Goal: Find specific page/section: Find specific page/section

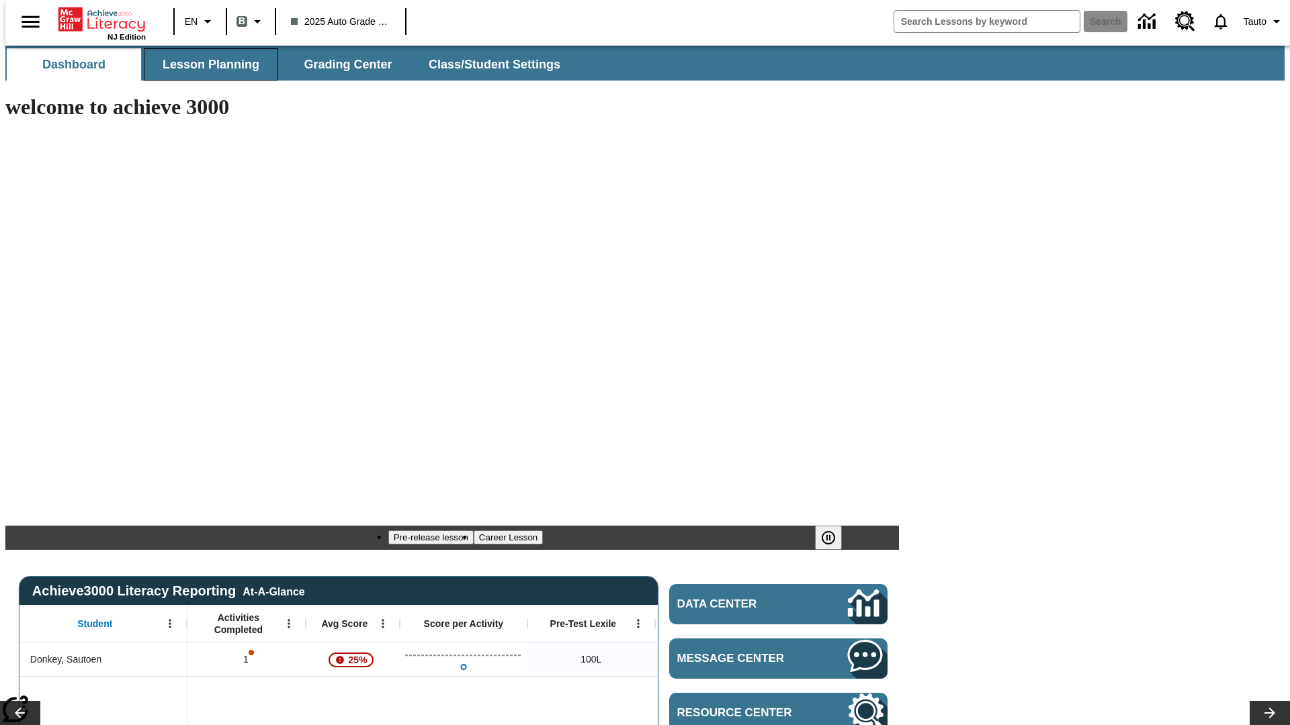
click at [206, 64] on span "Lesson Planning" at bounding box center [211, 64] width 97 height 15
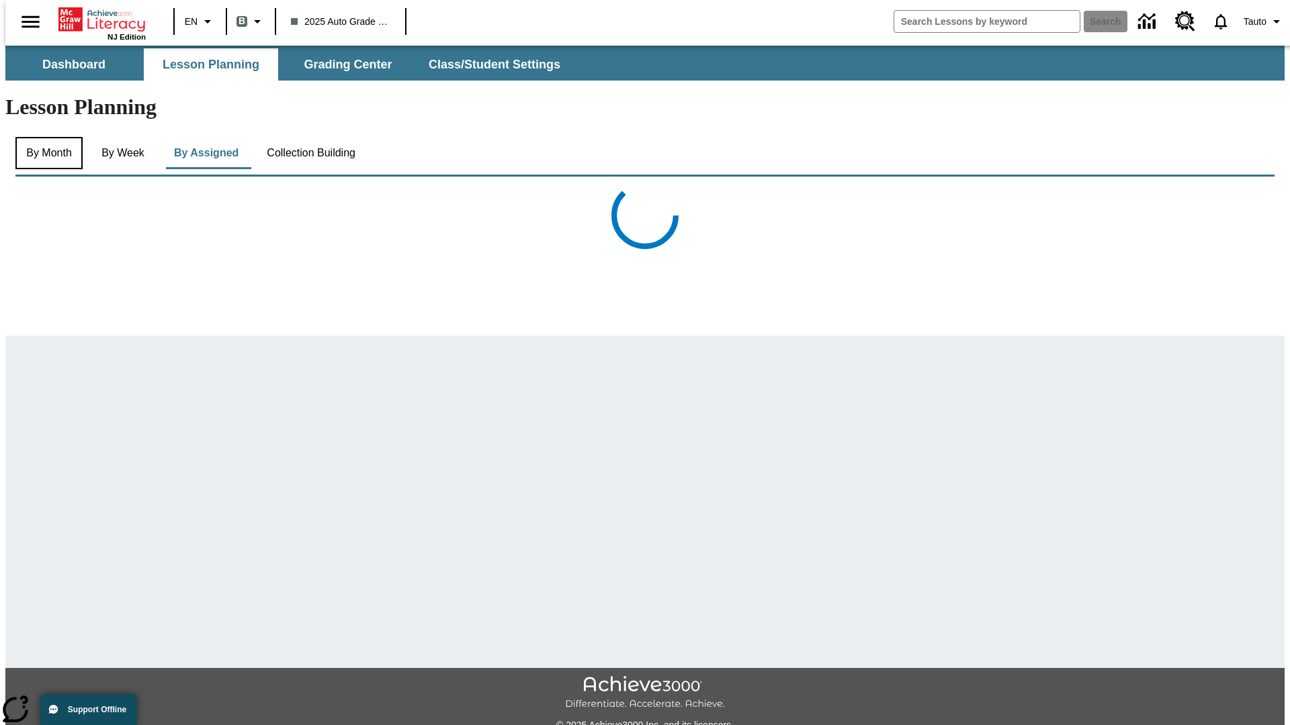
click at [45, 137] on button "By Month" at bounding box center [48, 153] width 67 height 32
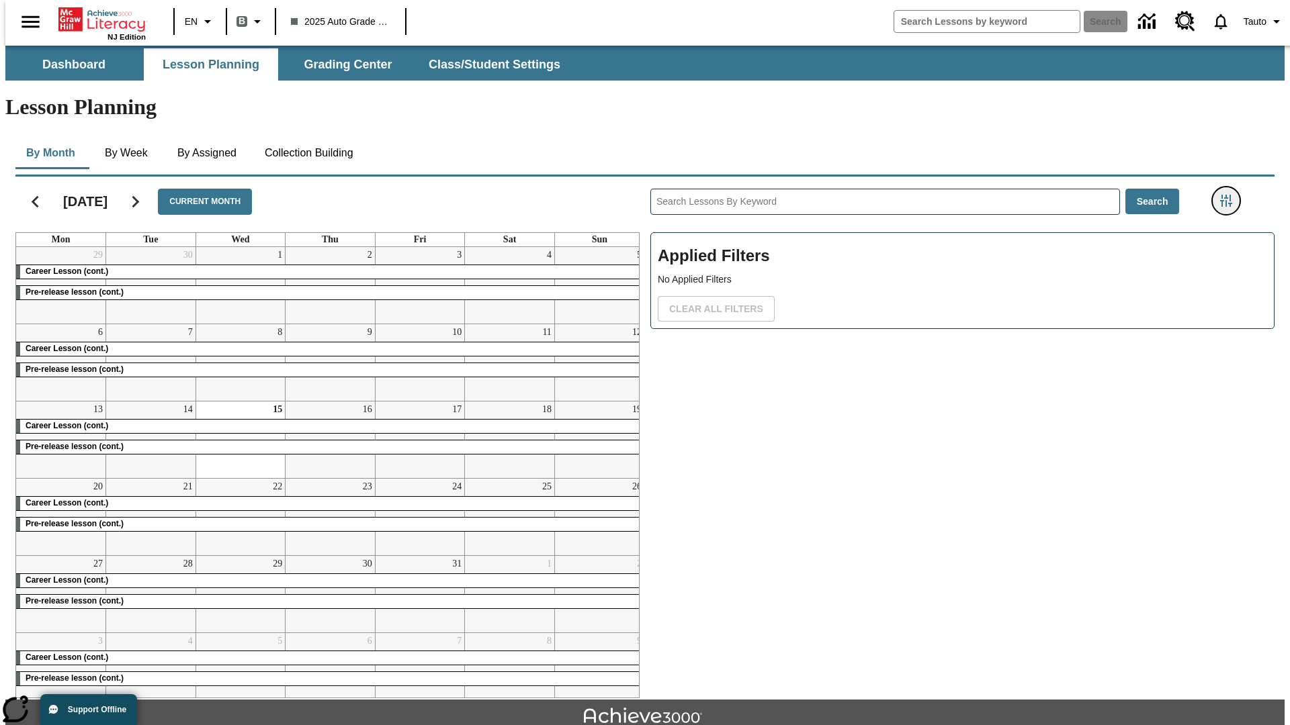
click at [1230, 195] on icon "Filters Side menu" at bounding box center [1226, 201] width 12 height 12
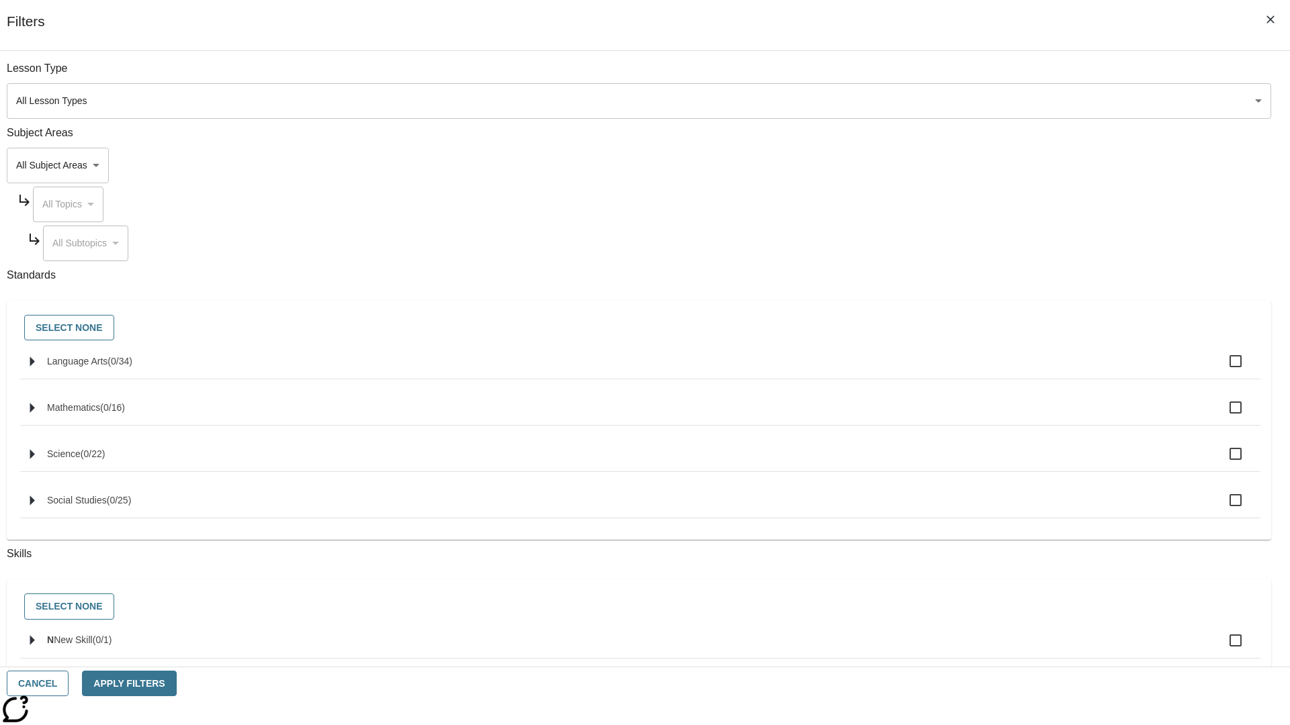
click at [967, 478] on body "Skip to main content NJ Edition EN B 2025 Auto Grade 1 B Search 0 Tauto Dashboa…" at bounding box center [644, 416] width 1279 height 741
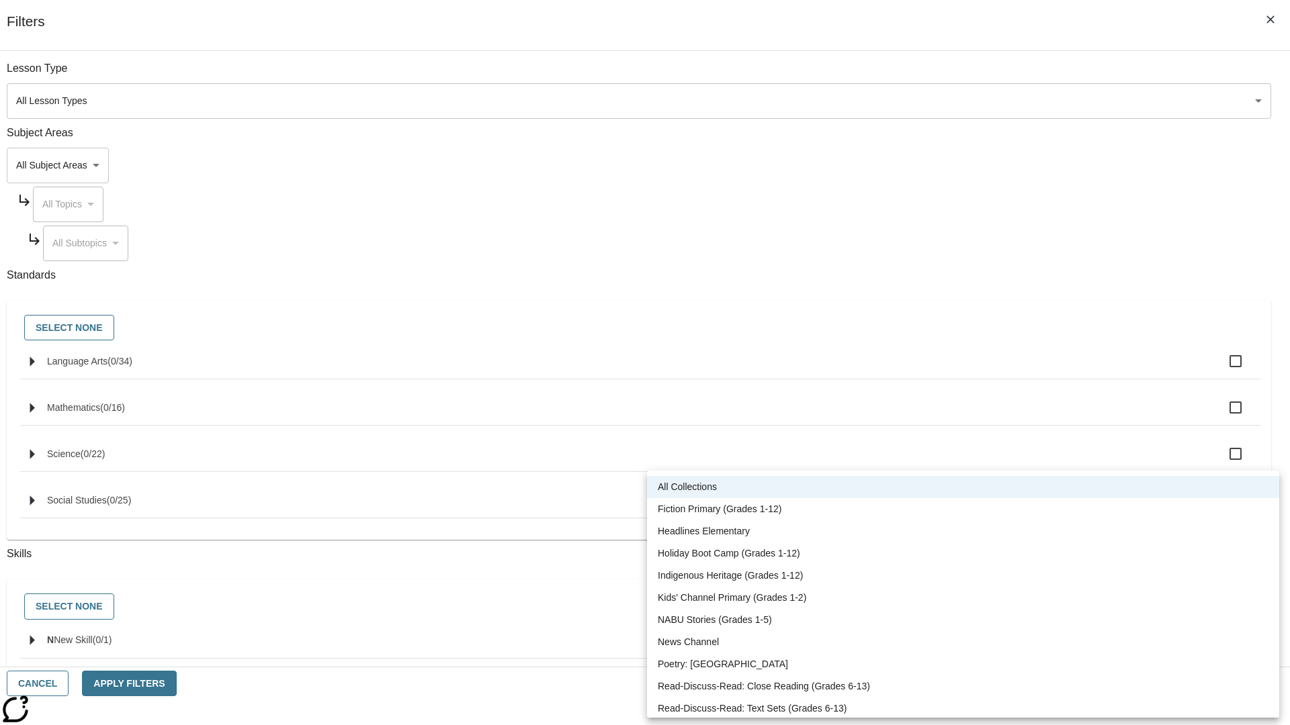
scroll to position [559, 0]
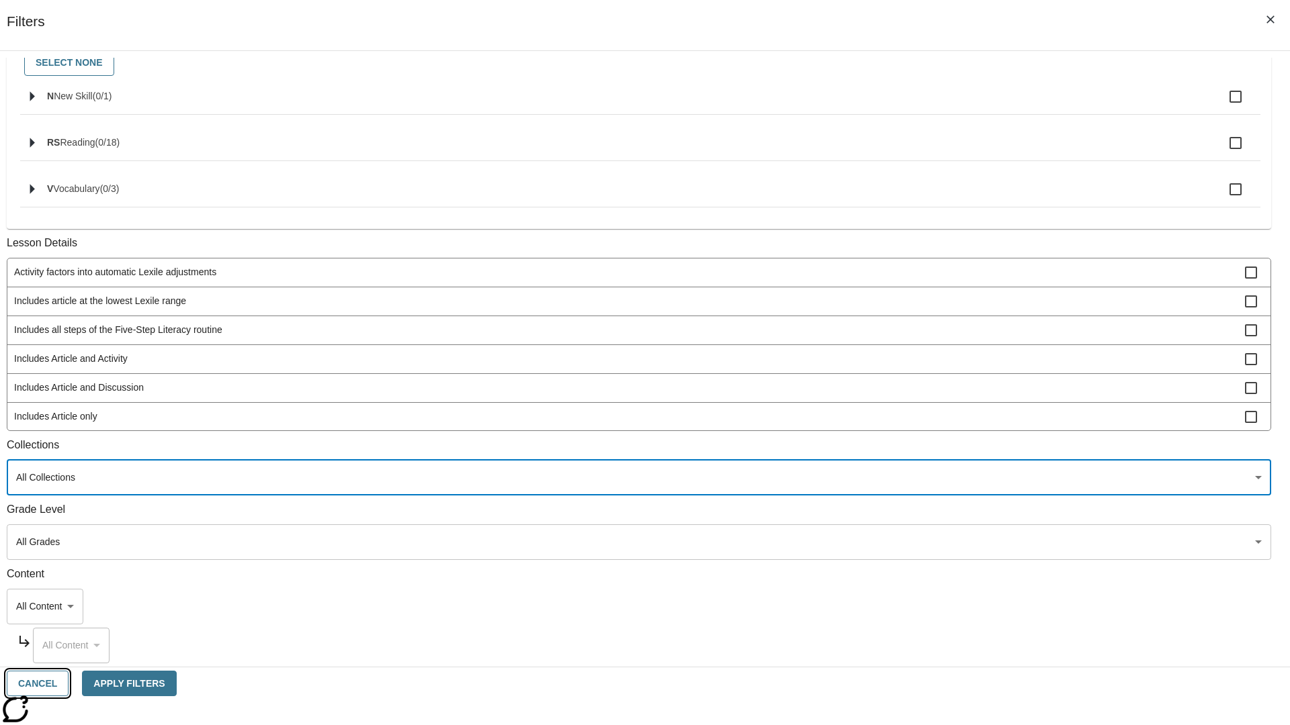
click at [69, 684] on button "Cancel" at bounding box center [38, 684] width 62 height 26
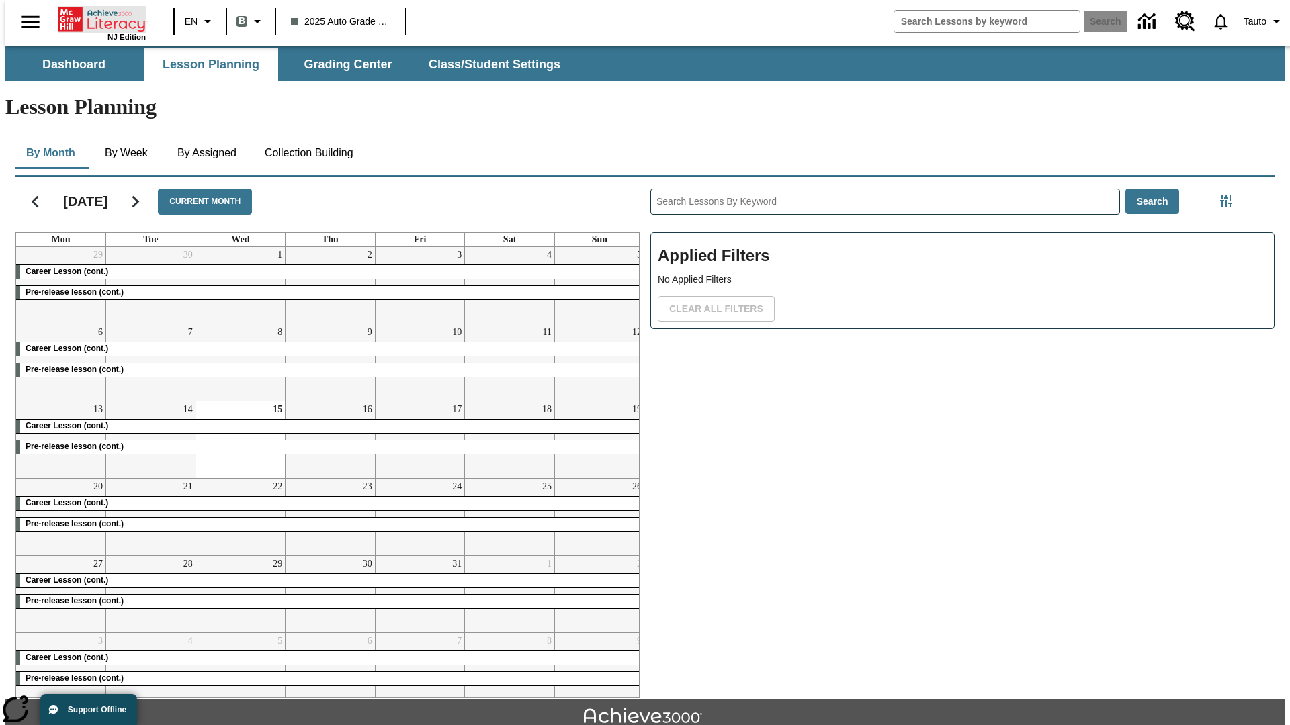
click at [97, 18] on icon "Home" at bounding box center [102, 19] width 89 height 27
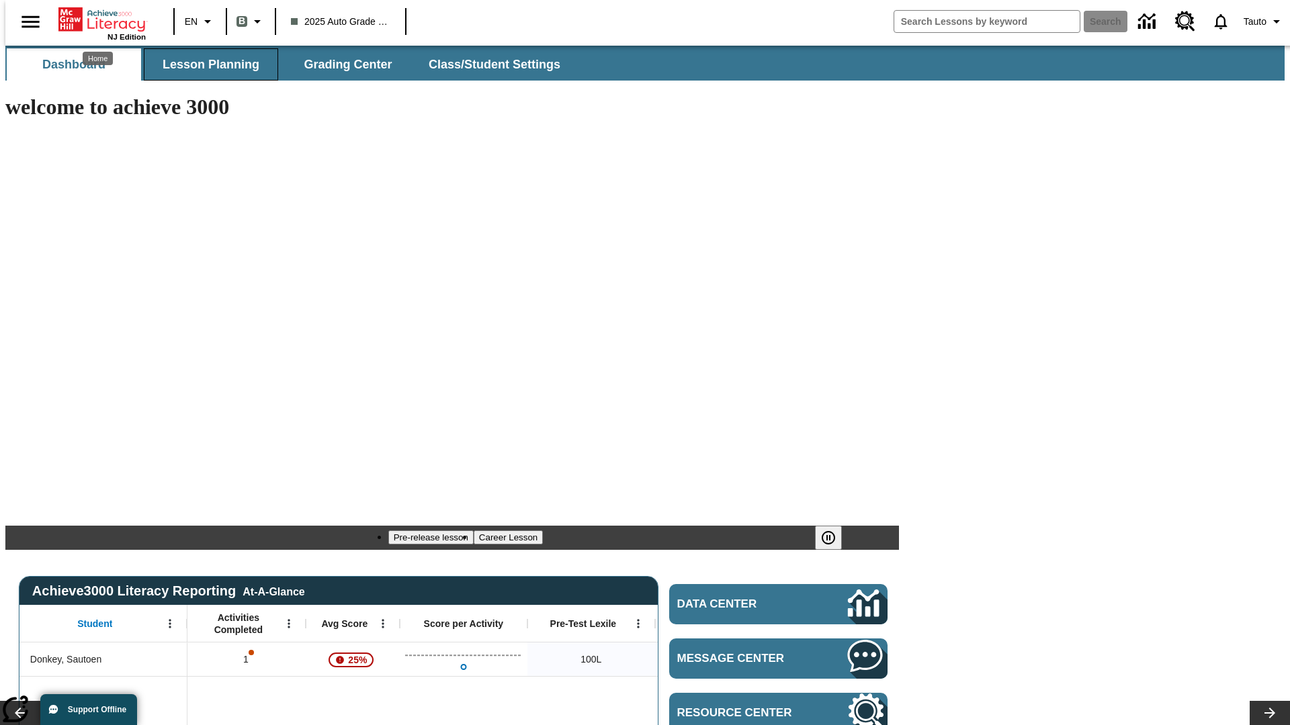
click at [206, 64] on span "Lesson Planning" at bounding box center [211, 64] width 97 height 15
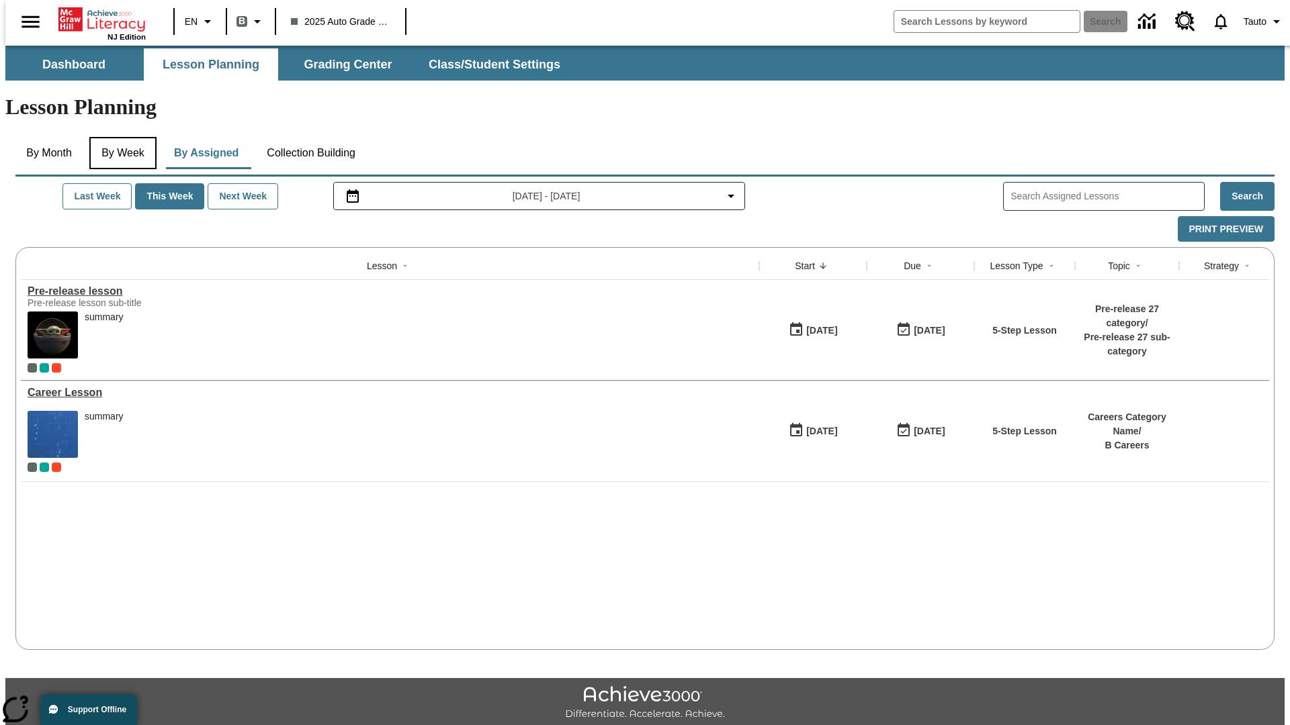
click at [120, 137] on button "By Week" at bounding box center [122, 153] width 67 height 32
